Goal: Information Seeking & Learning: Learn about a topic

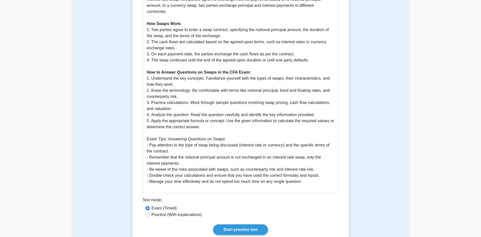
scroll to position [293, 0]
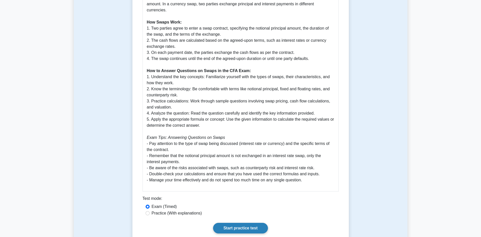
click at [243, 223] on link "Start practice test" at bounding box center [240, 228] width 55 height 11
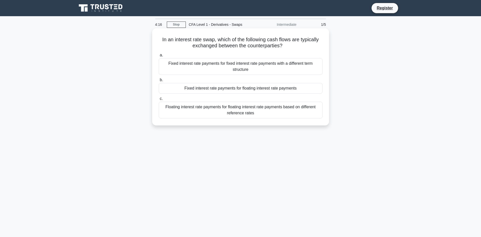
click at [189, 88] on div "Fixed interest rate payments for floating interest rate payments" at bounding box center [241, 88] width 164 height 11
click at [178, 80] on label "b. Fixed interest rate payments for floating interest rate payments" at bounding box center [241, 85] width 164 height 17
click at [159, 80] on input "b. Fixed interest rate payments for floating interest rate payments" at bounding box center [159, 79] width 0 height 3
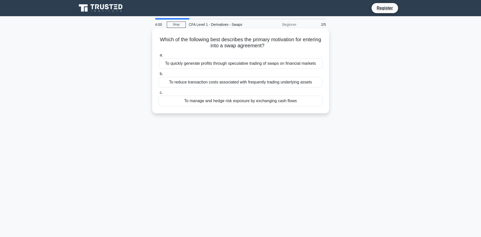
click at [212, 100] on div "To manage and hedge risk exposure by exchanging cash flows" at bounding box center [241, 101] width 164 height 11
click at [159, 94] on input "c. To manage and hedge risk exposure by exchanging cash flows" at bounding box center [159, 92] width 0 height 3
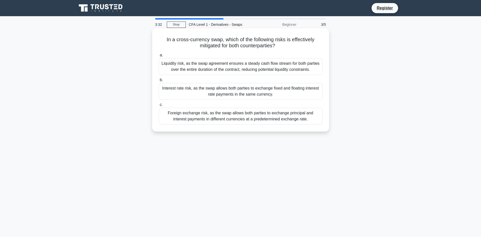
click at [237, 88] on div "Interest rate risk, as the swap allows both parties to exchange fixed and float…" at bounding box center [241, 91] width 164 height 17
click at [159, 82] on input "b. Interest rate risk, as the swap allows both parties to exchange fixed and fl…" at bounding box center [159, 79] width 0 height 3
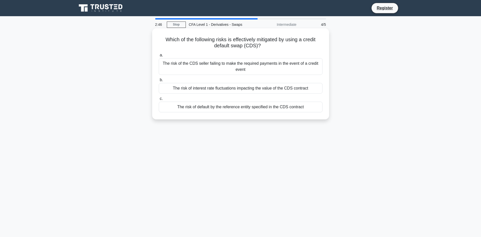
click at [179, 63] on div "The risk of the CDS seller failing to make the required payments in the event o…" at bounding box center [241, 66] width 164 height 17
click at [159, 57] on input "a. The risk of the CDS seller failing to make the required payments in the even…" at bounding box center [159, 55] width 0 height 3
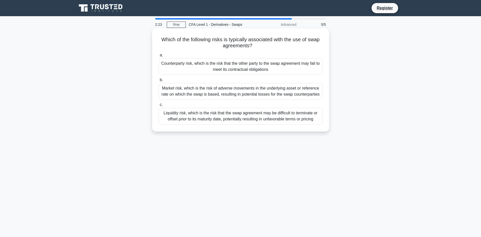
click at [234, 68] on div "Counterparty risk, which is the risk that the other party to the swap agreement…" at bounding box center [241, 66] width 164 height 17
click at [159, 57] on input "a. Counterparty risk, which is the risk that the other party to the swap agreem…" at bounding box center [159, 55] width 0 height 3
